Goal: Task Accomplishment & Management: Manage account settings

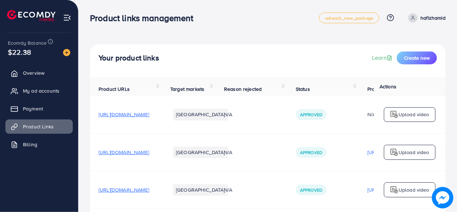
click at [322, 153] on span "Approved" at bounding box center [311, 153] width 22 height 6
click at [37, 71] on span "Overview" at bounding box center [35, 72] width 21 height 7
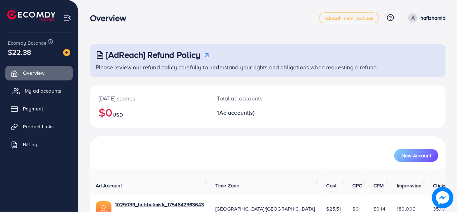
click at [45, 91] on span "My ad accounts" at bounding box center [43, 90] width 37 height 7
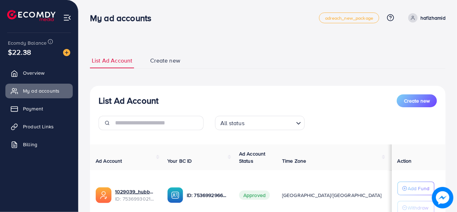
select select
click at [417, 101] on span "Create new" at bounding box center [417, 100] width 26 height 7
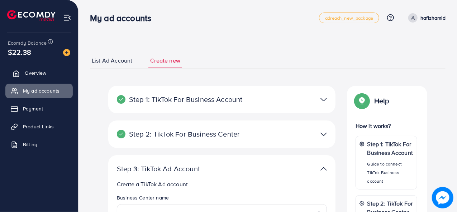
click at [35, 74] on span "Overview" at bounding box center [35, 72] width 21 height 7
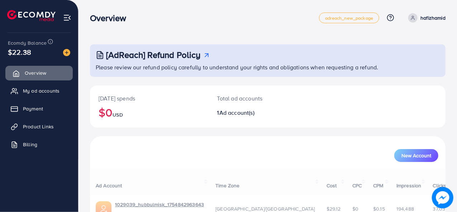
click at [35, 74] on span "Overview" at bounding box center [35, 72] width 21 height 7
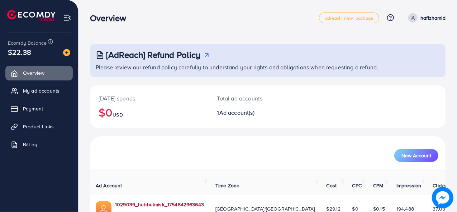
click at [160, 201] on link "1029039_hubbulmisk_1754842963643" at bounding box center [159, 204] width 89 height 7
